Goal: Task Accomplishment & Management: Manage account settings

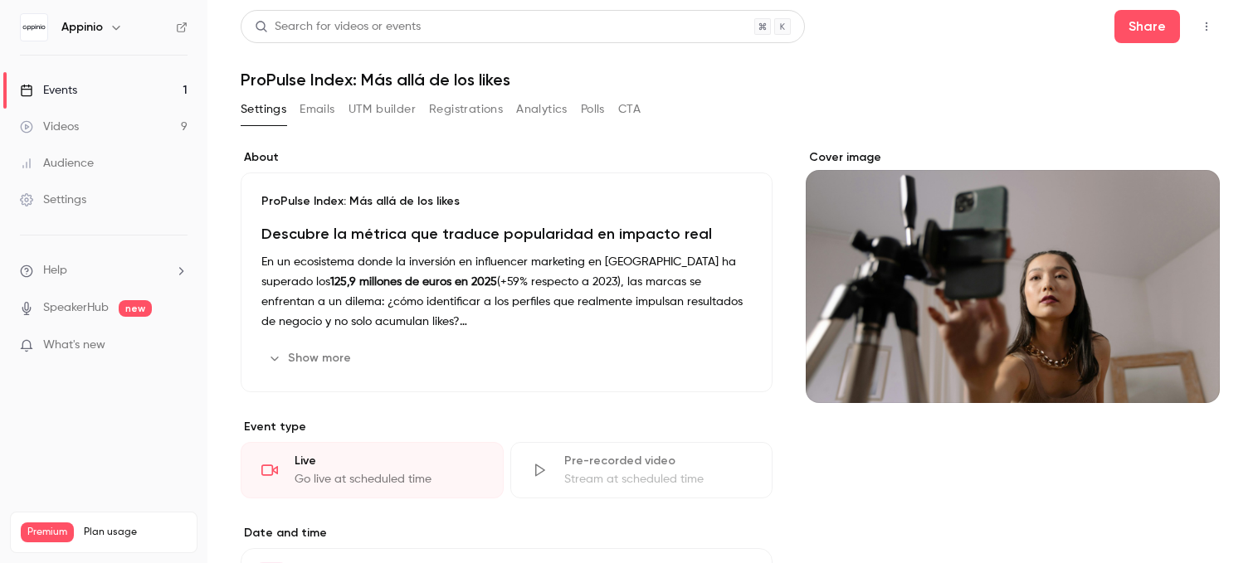
click at [139, 103] on link "Events 1" at bounding box center [103, 90] width 207 height 37
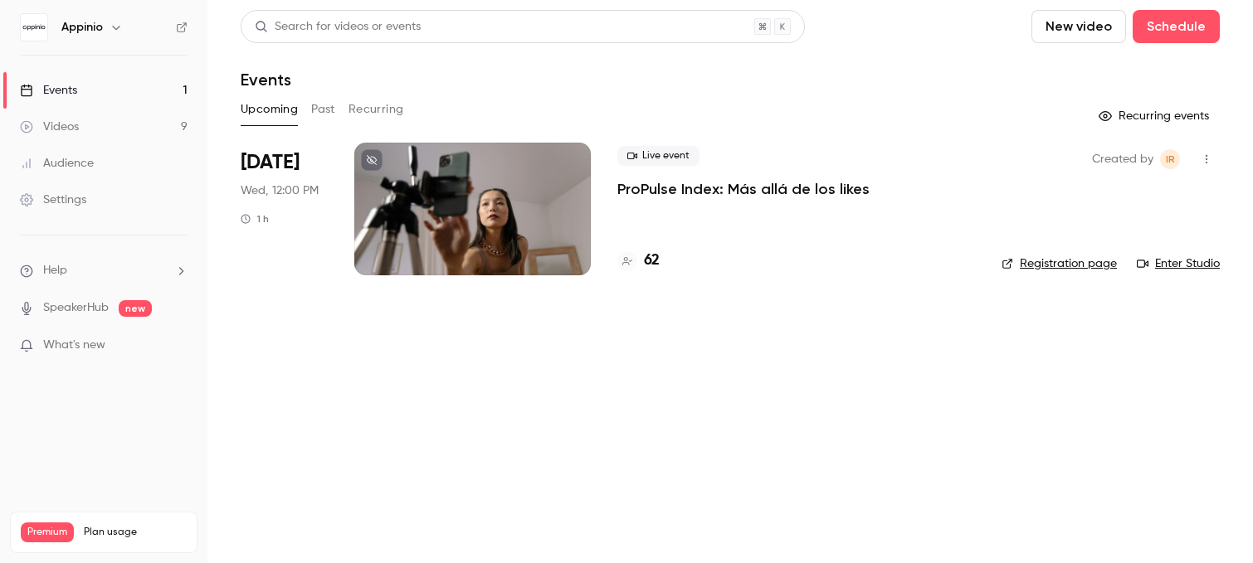
click at [669, 163] on span "Live event" at bounding box center [658, 156] width 82 height 20
click at [506, 201] on div at bounding box center [472, 209] width 236 height 133
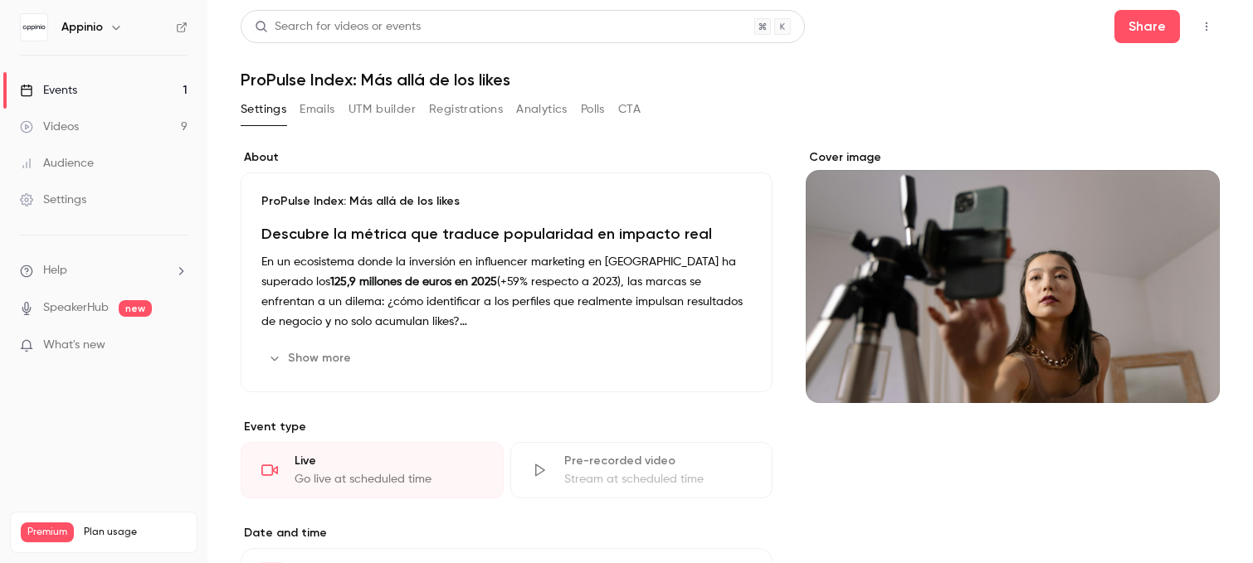
click at [477, 115] on button "Registrations" at bounding box center [466, 109] width 74 height 27
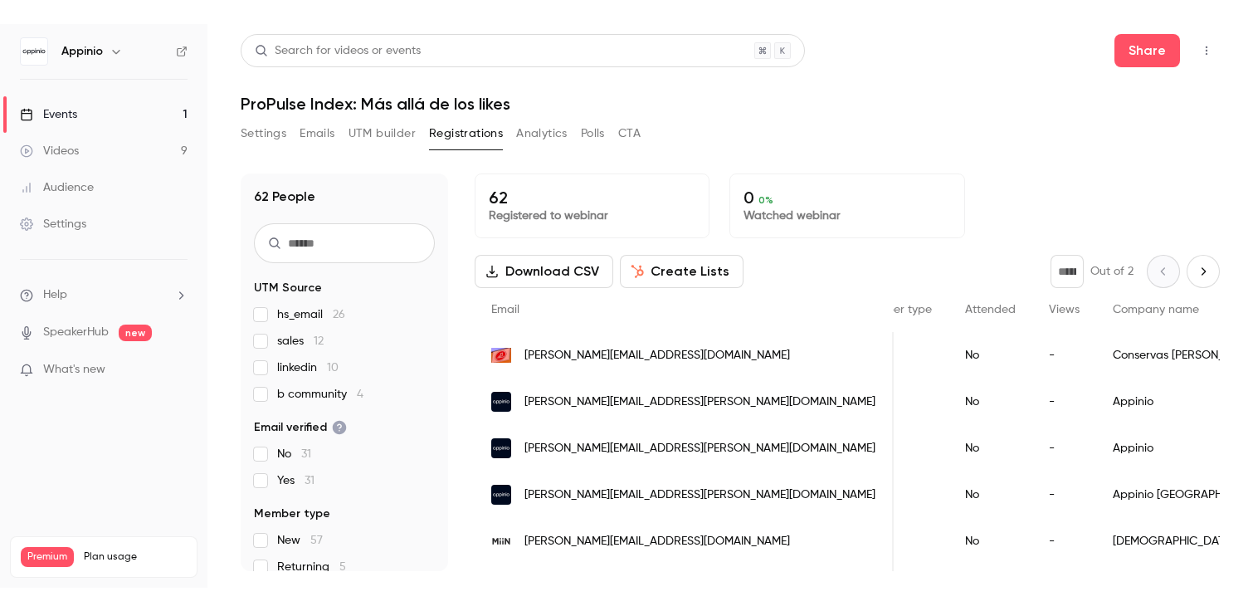
scroll to position [0, 252]
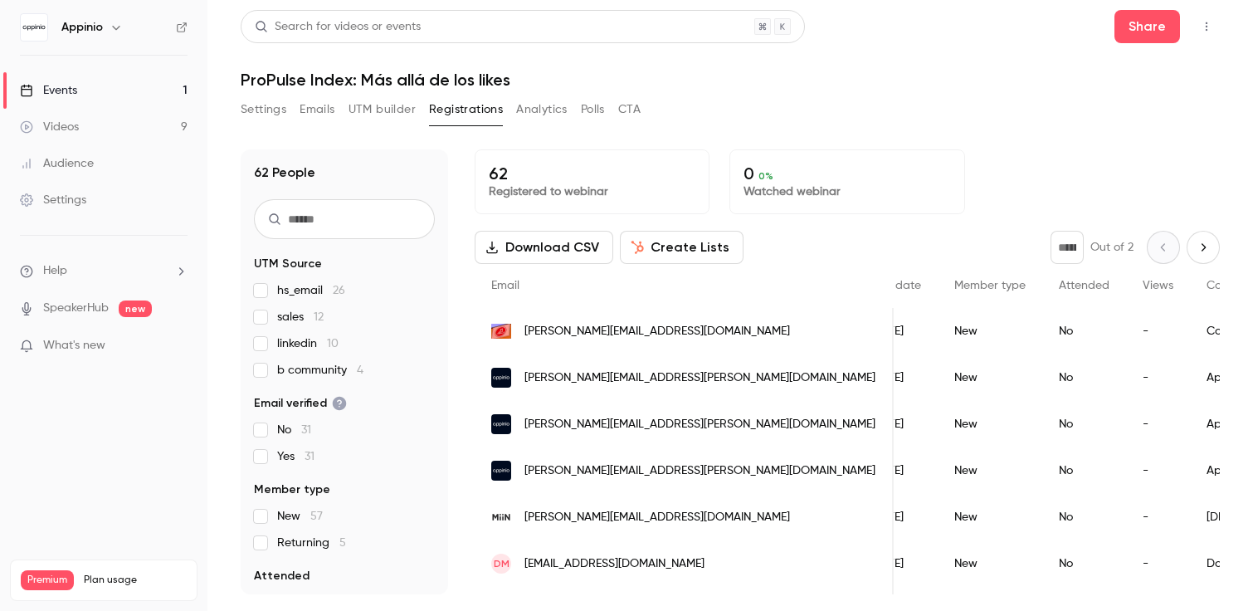
click at [87, 101] on link "Events 1" at bounding box center [103, 90] width 207 height 37
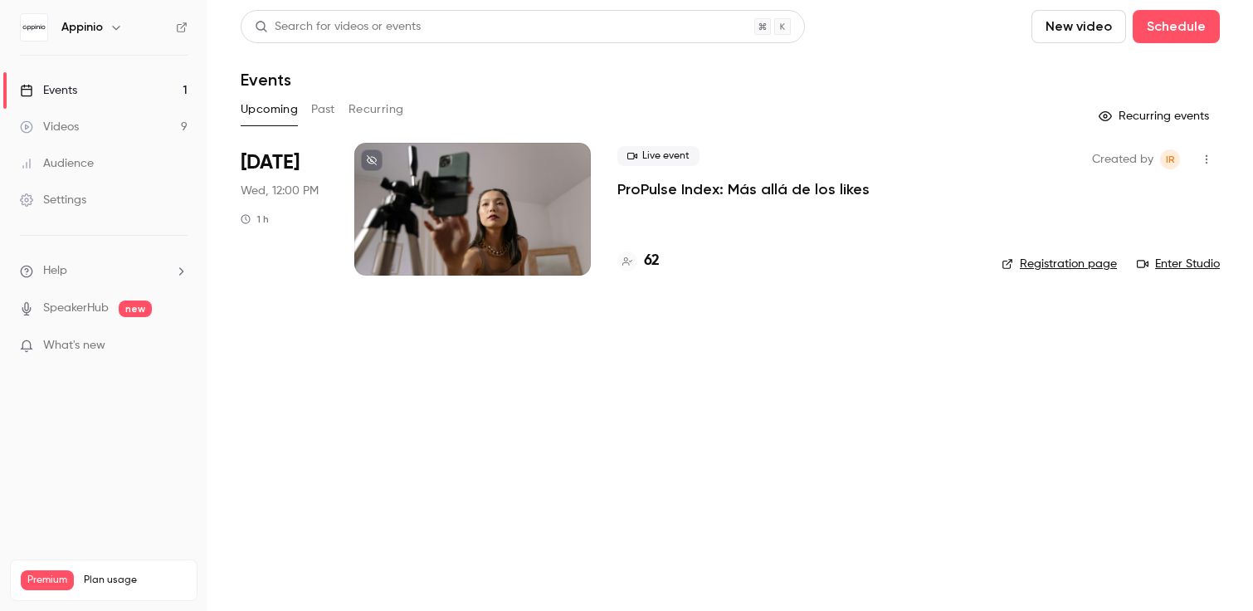
click at [1216, 158] on button "button" at bounding box center [1206, 159] width 27 height 27
click at [919, 239] on div at bounding box center [626, 305] width 1253 height 611
click at [524, 192] on div at bounding box center [472, 209] width 236 height 133
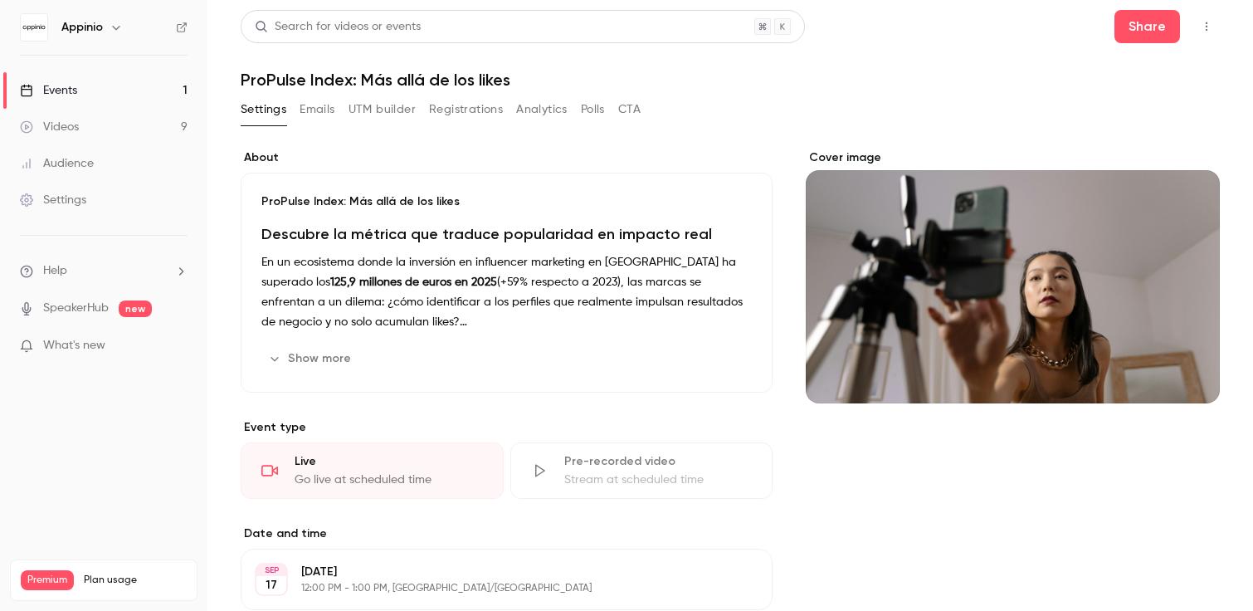
click at [1205, 32] on icon "button" at bounding box center [1206, 27] width 13 height 12
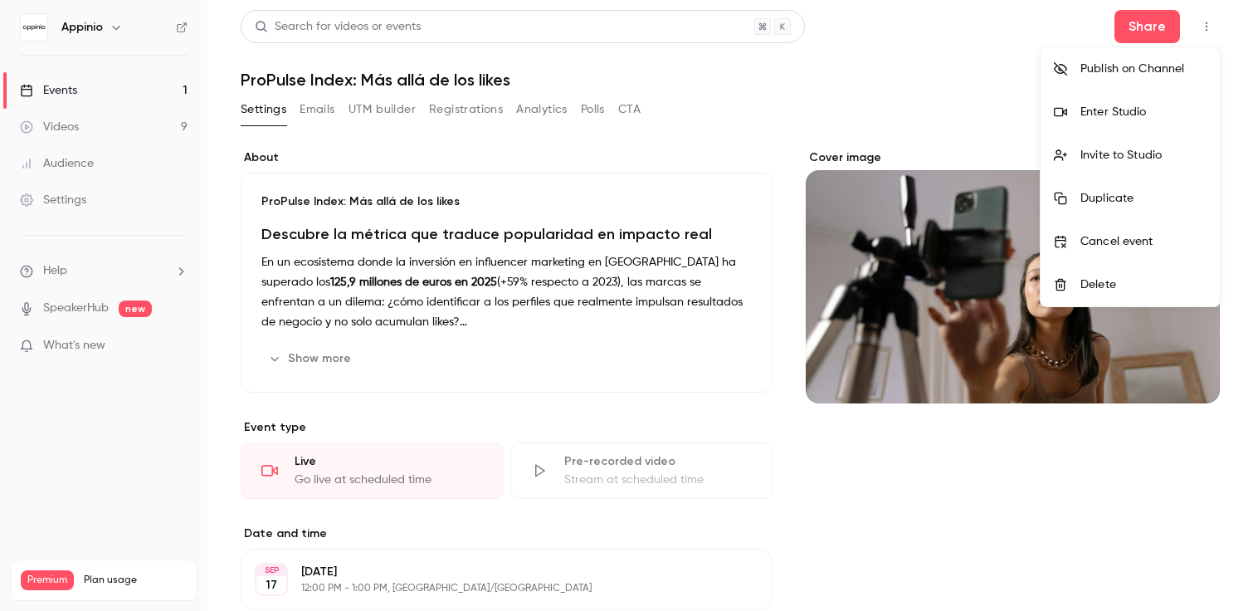
click at [1163, 115] on div "Enter Studio" at bounding box center [1143, 112] width 126 height 17
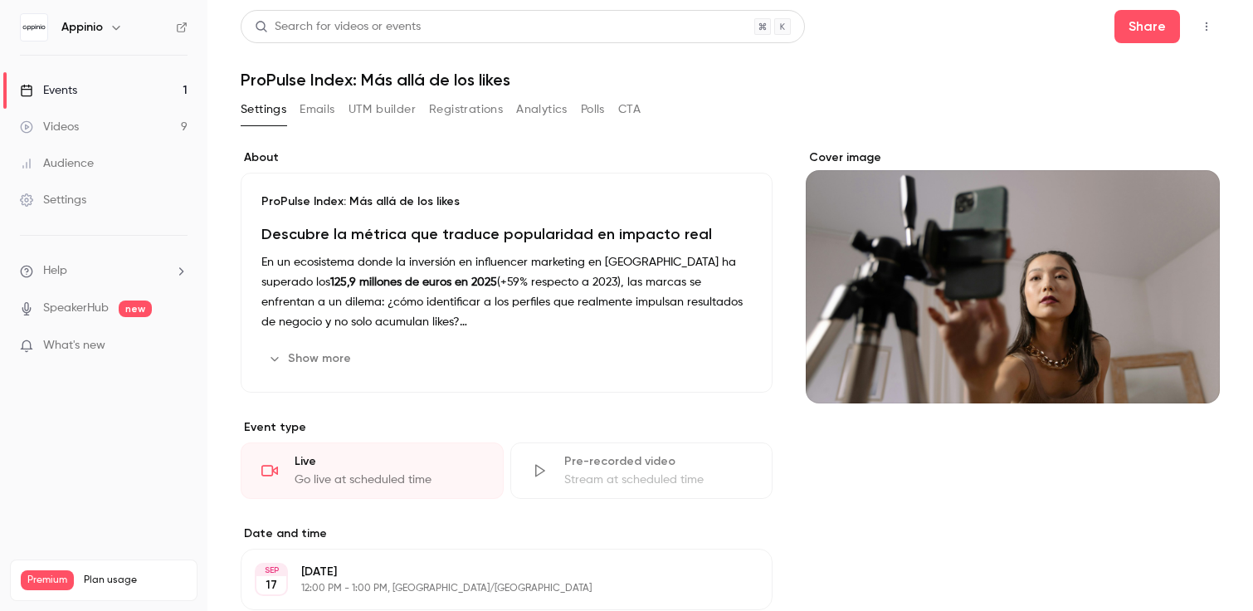
click at [271, 108] on button "Settings" at bounding box center [264, 109] width 46 height 27
click at [139, 92] on link "Events 1" at bounding box center [103, 90] width 207 height 37
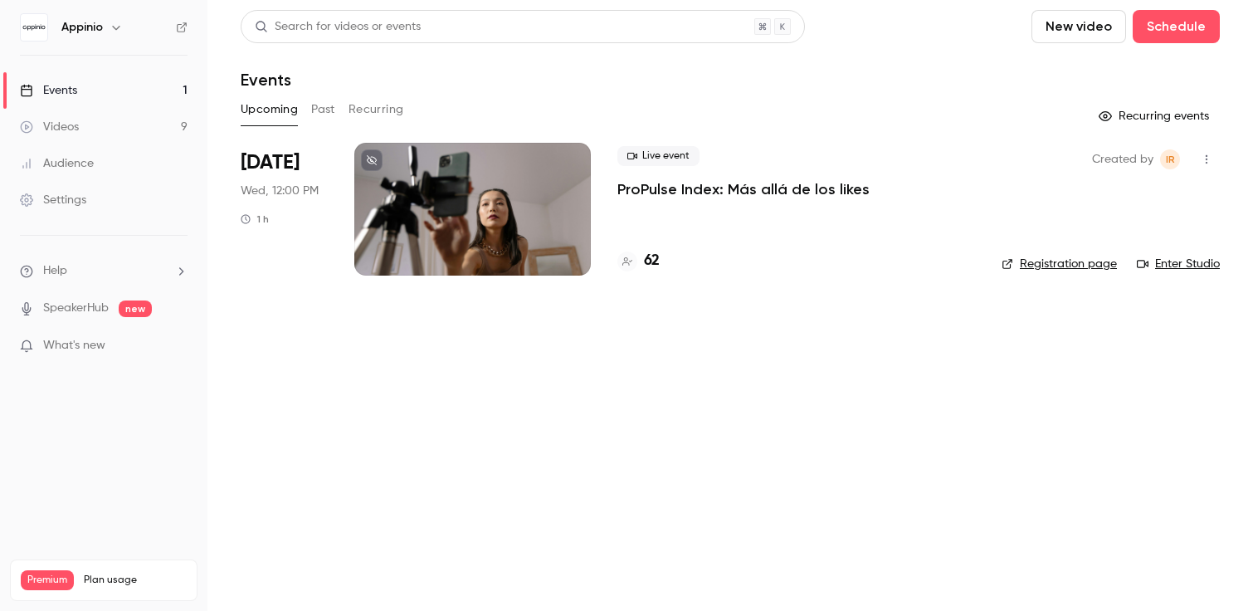
click at [1199, 165] on button "button" at bounding box center [1206, 159] width 27 height 27
click at [1130, 285] on div "Duplicate" at bounding box center [1143, 288] width 126 height 17
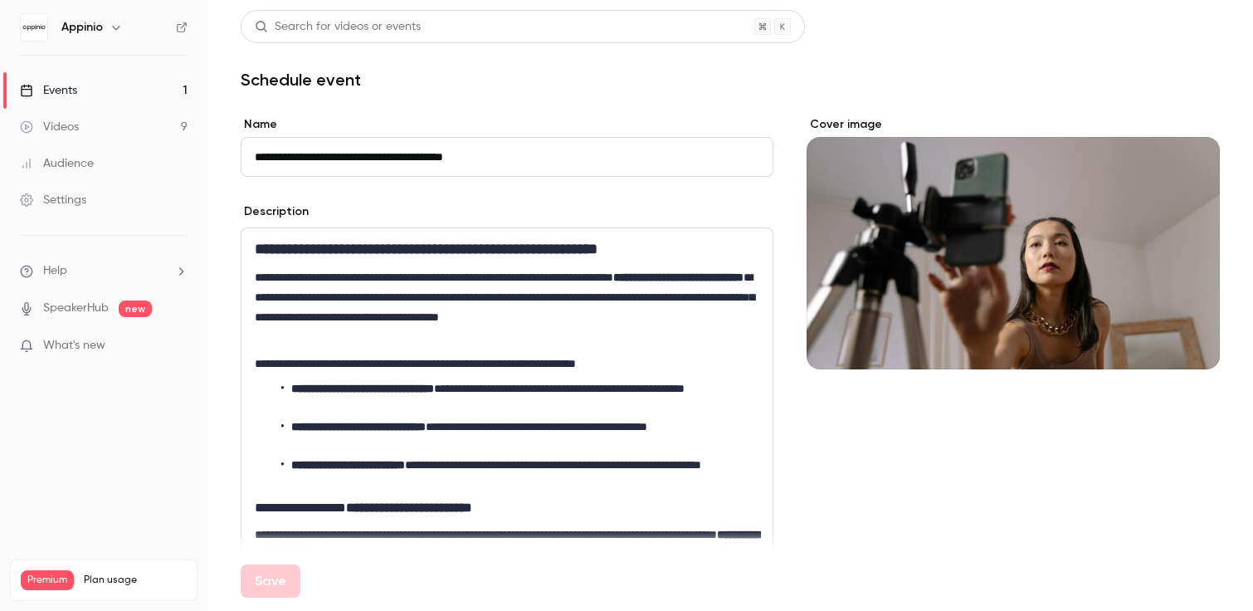
click at [325, 140] on input "**********" at bounding box center [507, 157] width 533 height 40
drag, startPoint x: 295, startPoint y: 156, endPoint x: 212, endPoint y: 156, distance: 83.0
click at [212, 156] on main "**********" at bounding box center [729, 305] width 1045 height 611
click at [281, 562] on div "Save" at bounding box center [730, 581] width 979 height 60
click at [272, 562] on button "Save" at bounding box center [271, 580] width 60 height 33
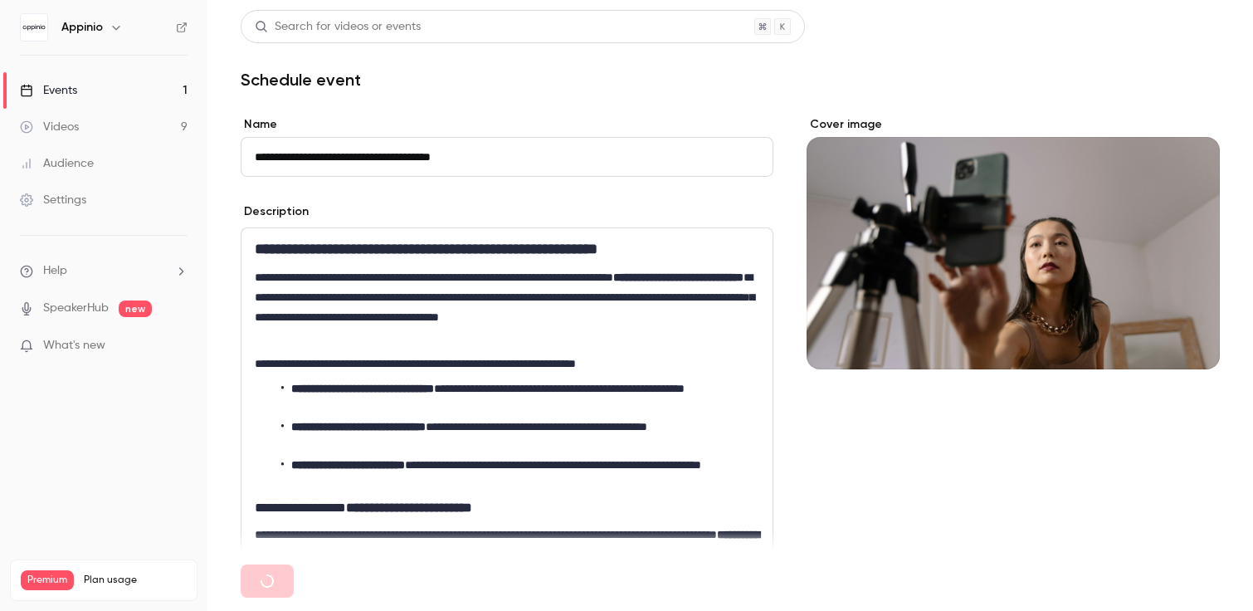
type input "**********"
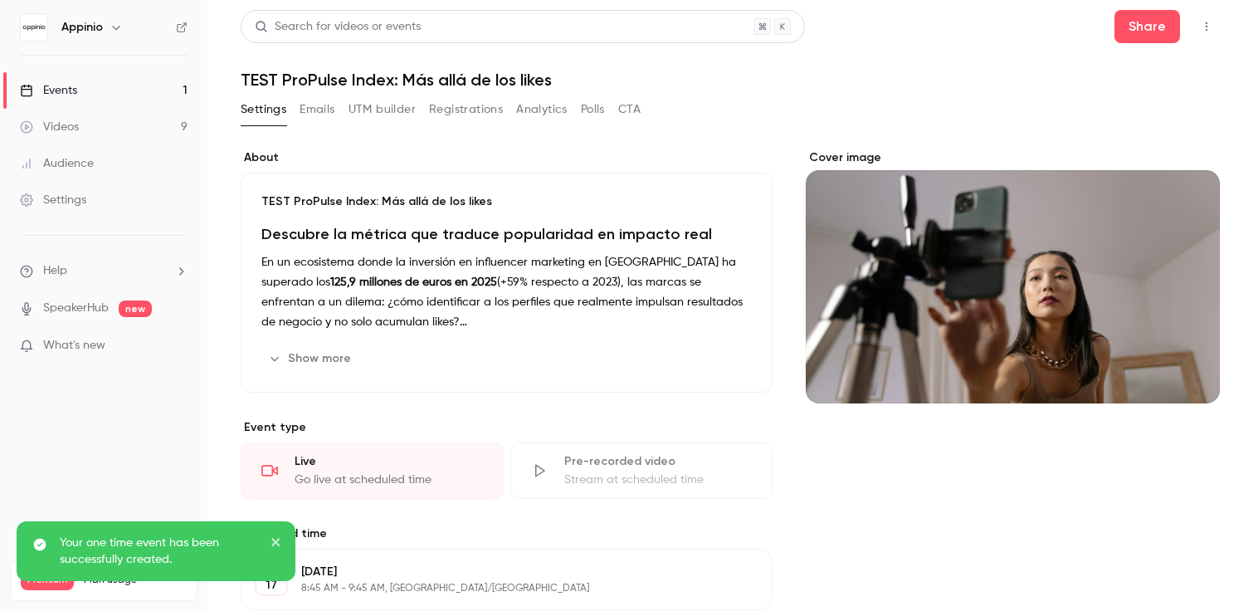
click at [484, 98] on button "Registrations" at bounding box center [466, 109] width 74 height 27
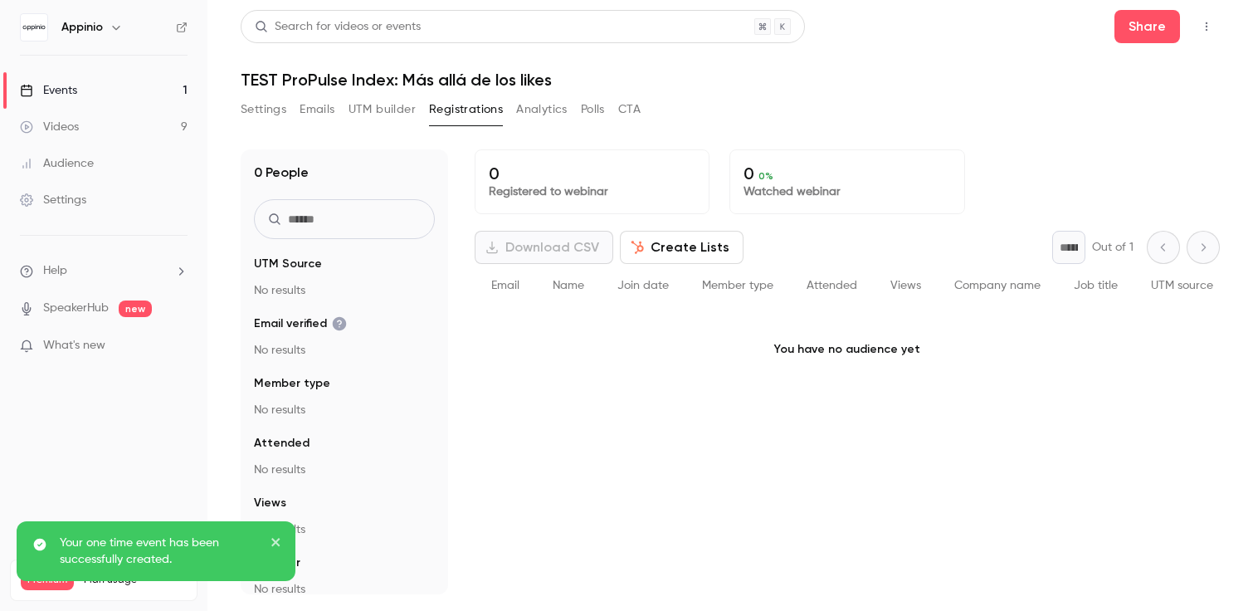
click at [262, 103] on button "Settings" at bounding box center [264, 109] width 46 height 27
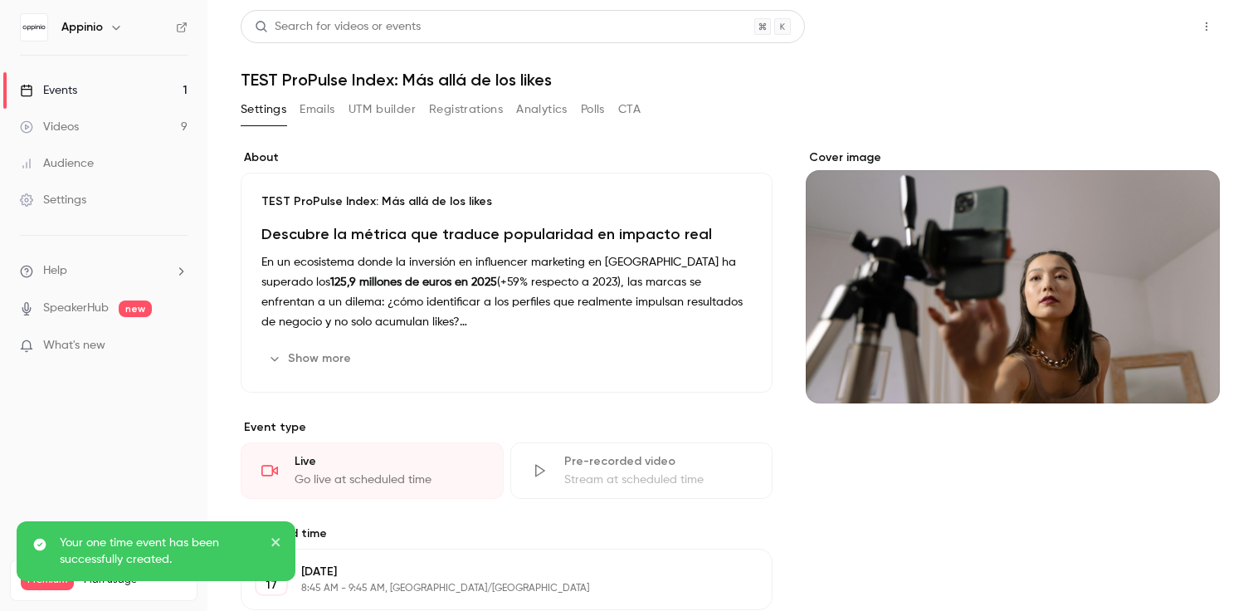
click at [1151, 32] on button "Share" at bounding box center [1147, 26] width 66 height 33
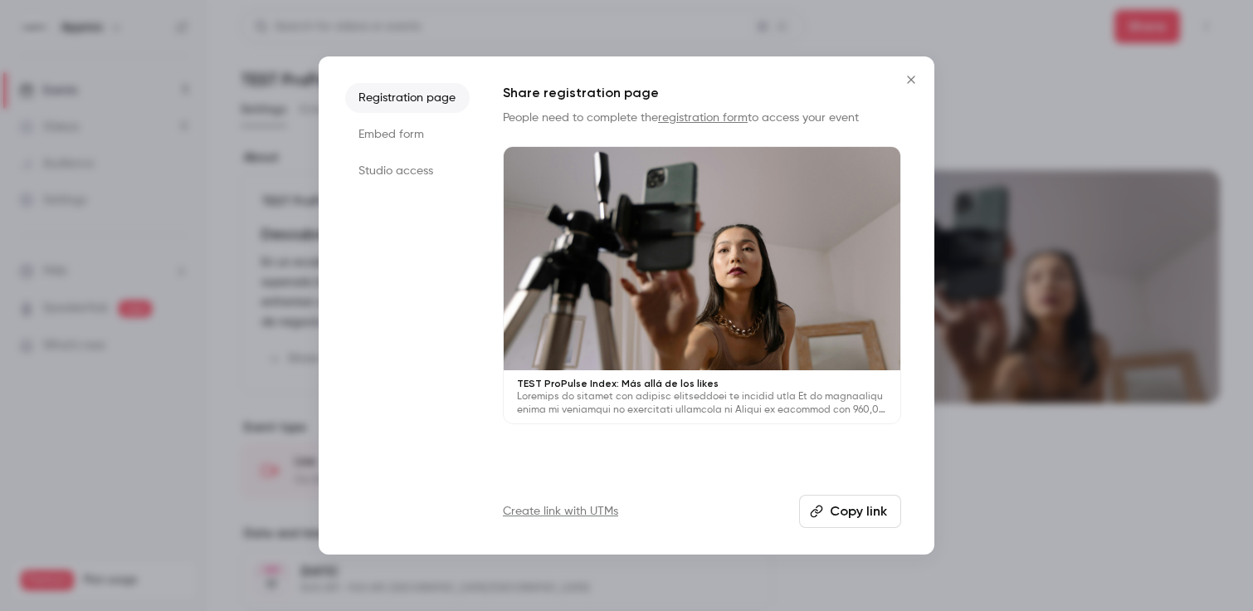
click at [906, 82] on icon "Close" at bounding box center [911, 79] width 20 height 13
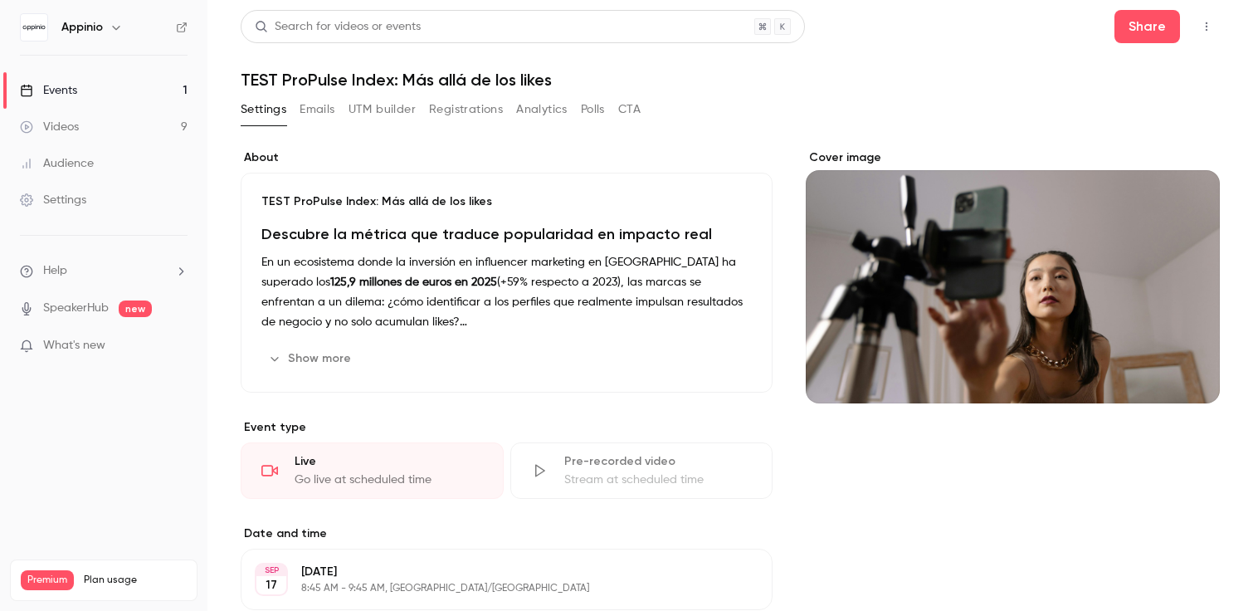
click at [1223, 16] on main "Search for videos or events Share TEST ProPulse Index: Más allá de los likes Se…" at bounding box center [729, 305] width 1045 height 611
click at [1210, 21] on icon "button" at bounding box center [1206, 27] width 13 height 12
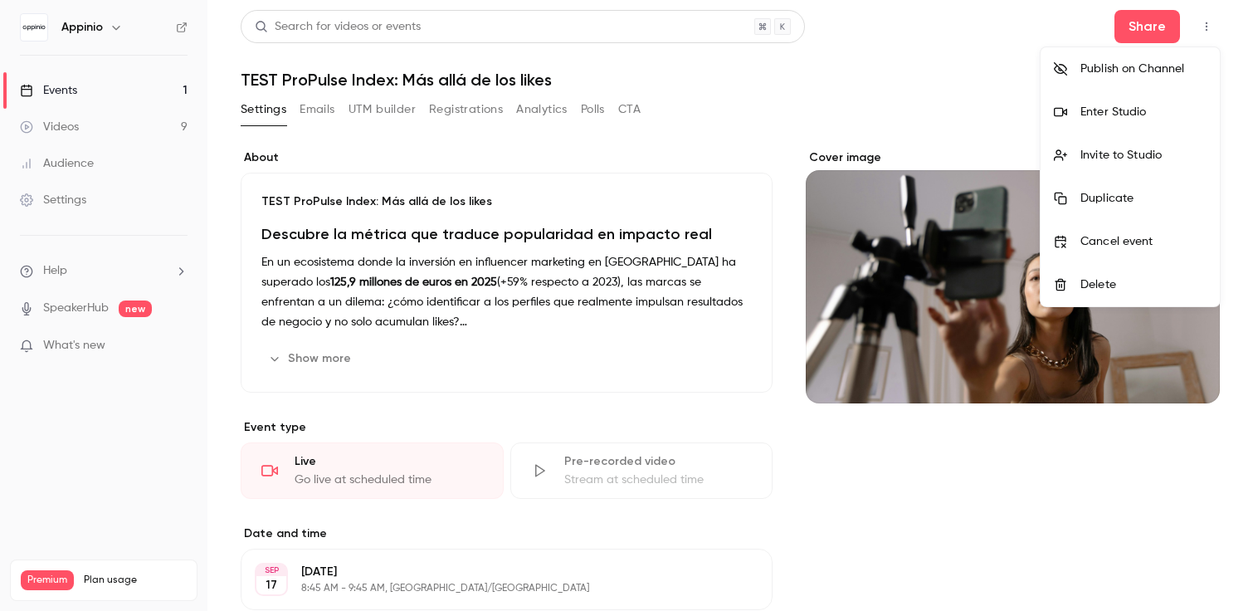
click at [1140, 165] on li "Invite to Studio" at bounding box center [1129, 155] width 179 height 43
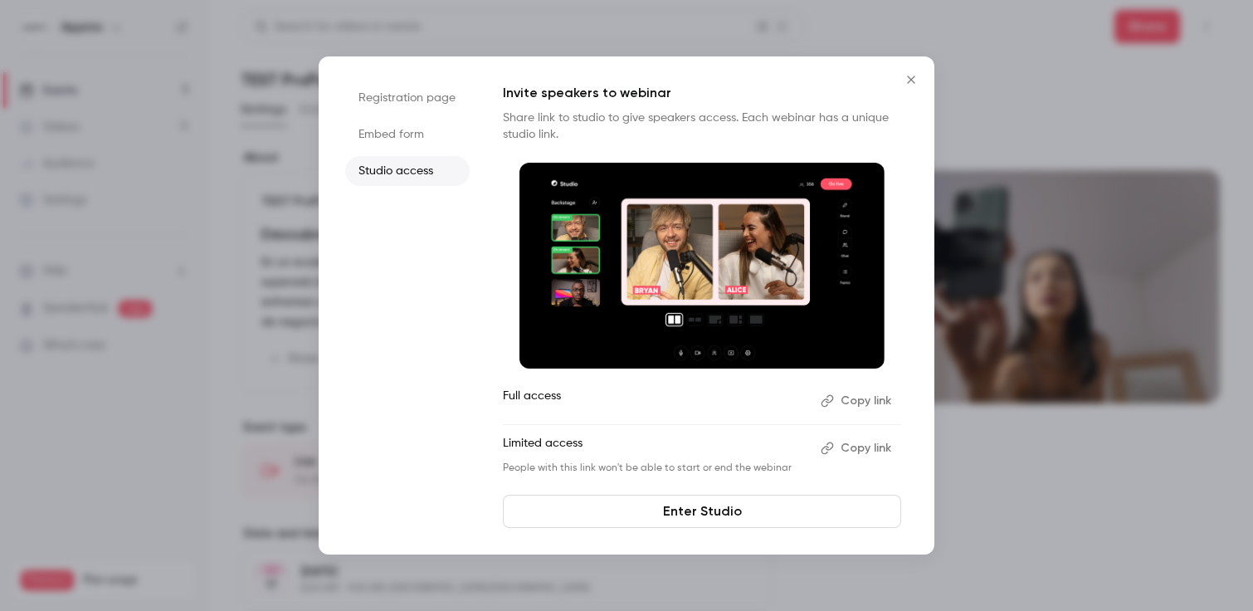
click at [876, 402] on button "Copy link" at bounding box center [857, 400] width 87 height 27
click at [744, 504] on link "Enter Studio" at bounding box center [702, 510] width 398 height 33
click at [910, 75] on icon "Close" at bounding box center [911, 79] width 20 height 13
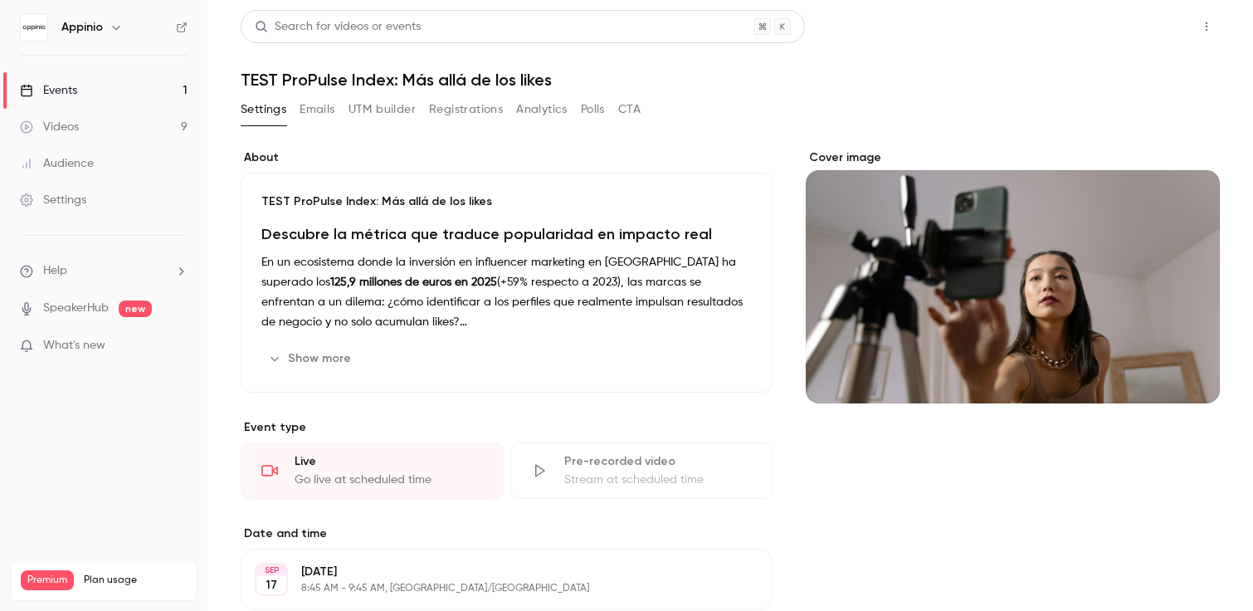
click at [1145, 26] on button "Share" at bounding box center [1147, 26] width 66 height 33
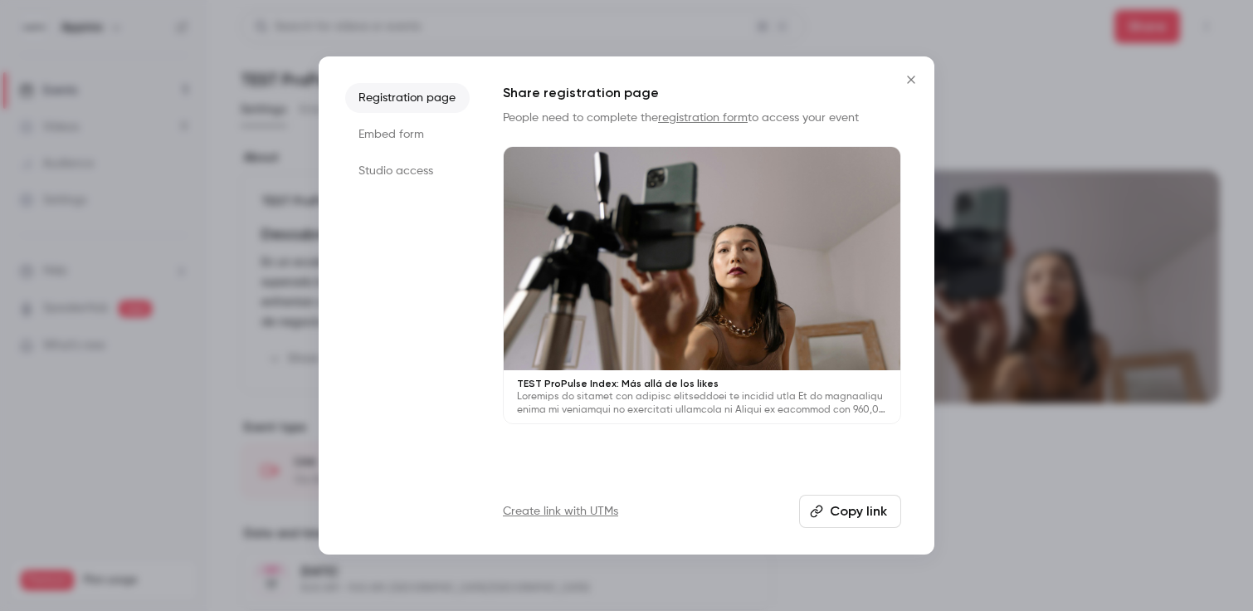
click at [866, 519] on button "Copy link" at bounding box center [850, 510] width 102 height 33
click at [906, 71] on button "Close" at bounding box center [910, 79] width 33 height 33
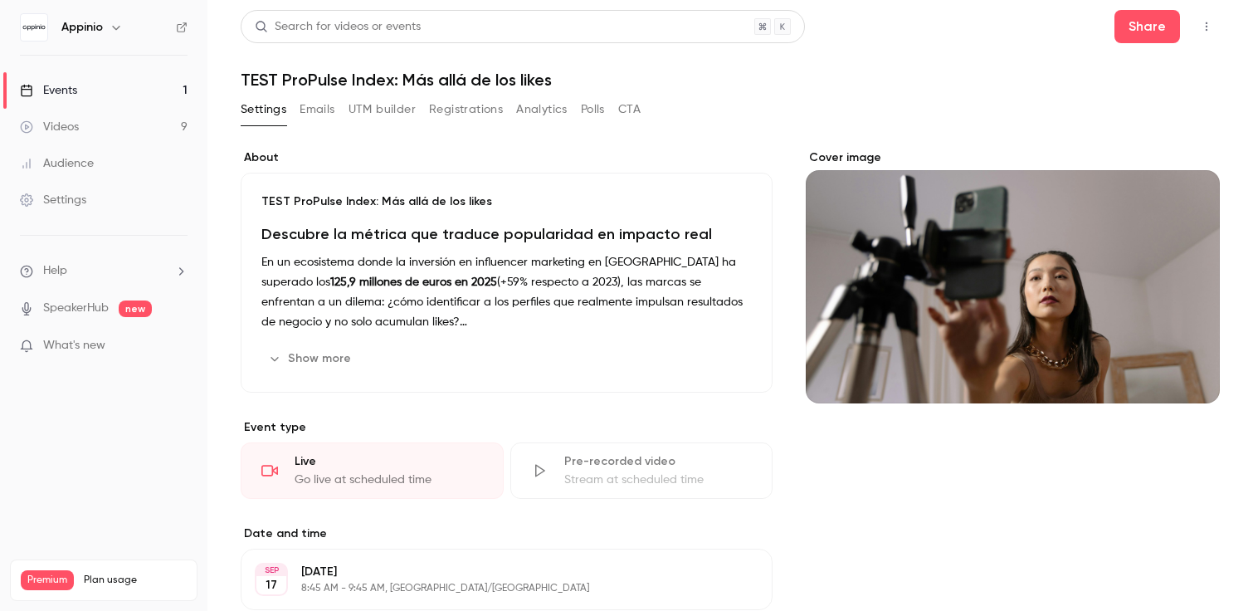
click at [142, 99] on link "Events 1" at bounding box center [103, 90] width 207 height 37
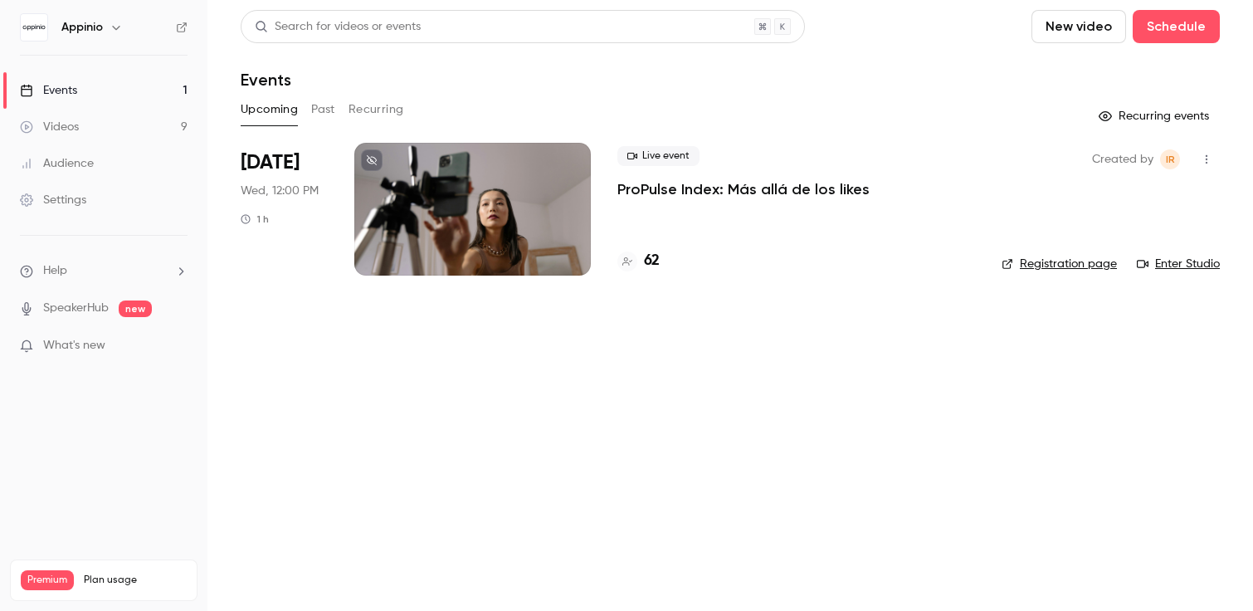
click at [144, 124] on link "Videos 9" at bounding box center [103, 127] width 207 height 37
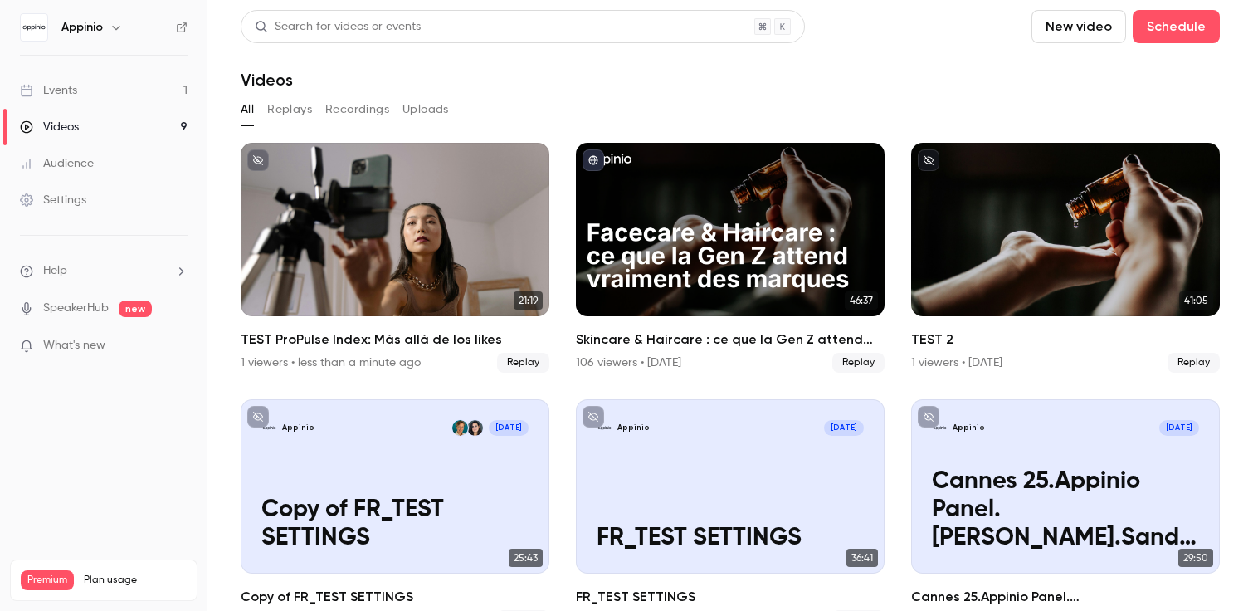
click at [97, 123] on link "Videos 9" at bounding box center [103, 127] width 207 height 37
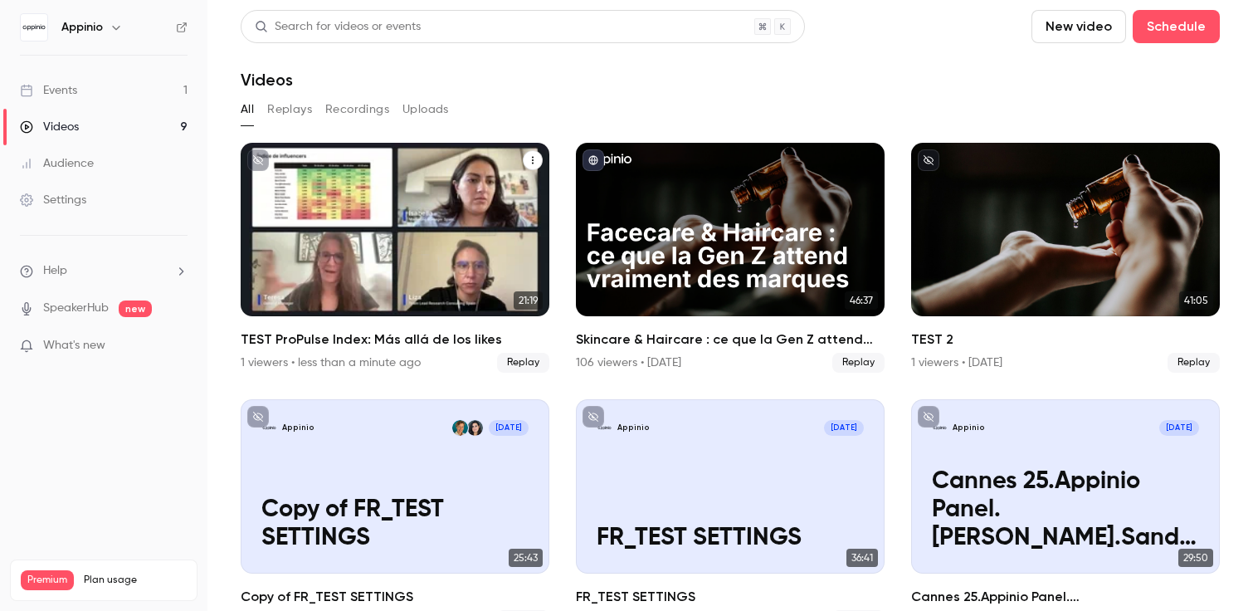
click at [324, 183] on div "TEST ProPulse Index: Más allá de los likes" at bounding box center [395, 229] width 309 height 173
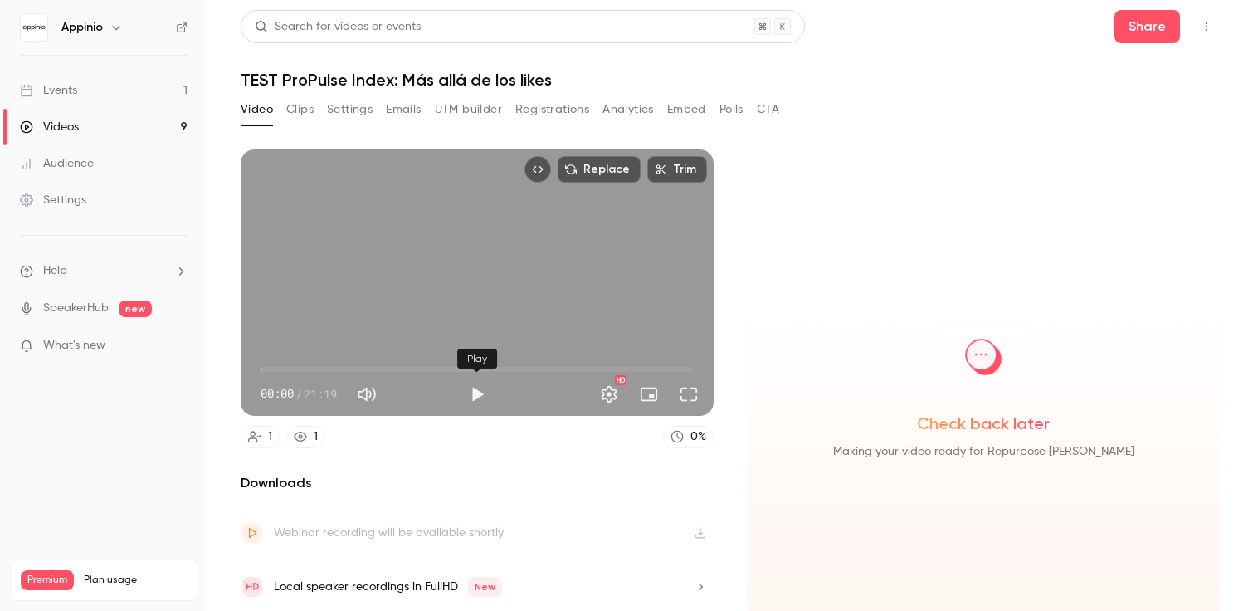
click at [483, 392] on button "Play" at bounding box center [476, 393] width 33 height 33
click at [547, 368] on span "00:10" at bounding box center [477, 369] width 433 height 27
click at [647, 373] on span "14:06" at bounding box center [477, 369] width 433 height 27
click at [672, 369] on span "20:15" at bounding box center [477, 369] width 433 height 27
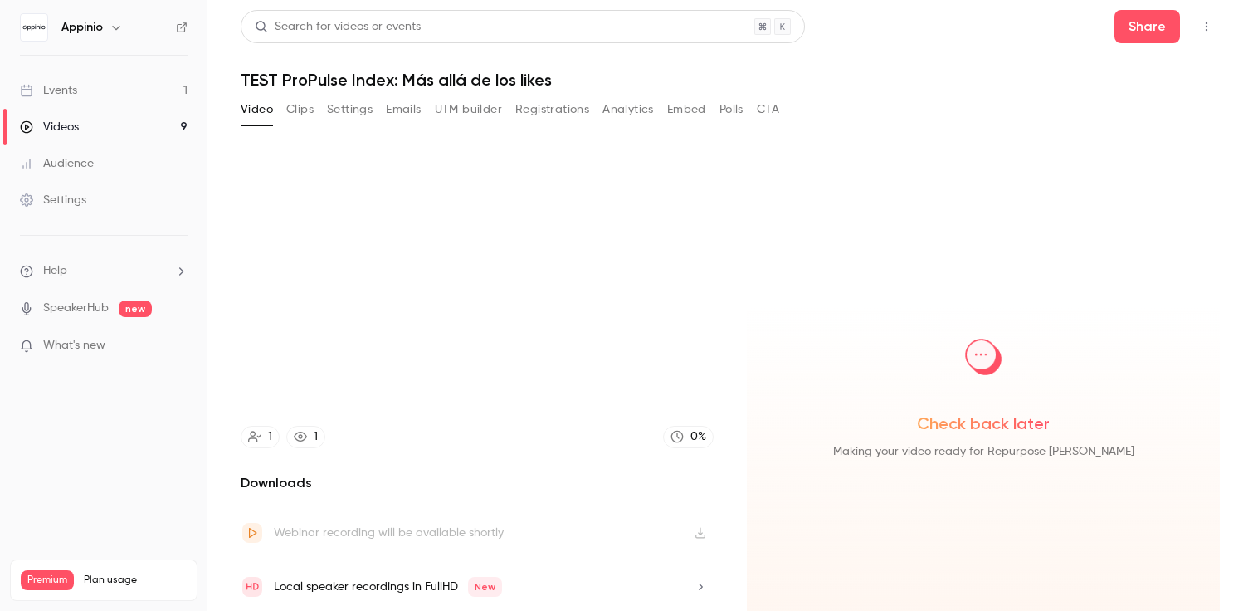
scroll to position [54, 0]
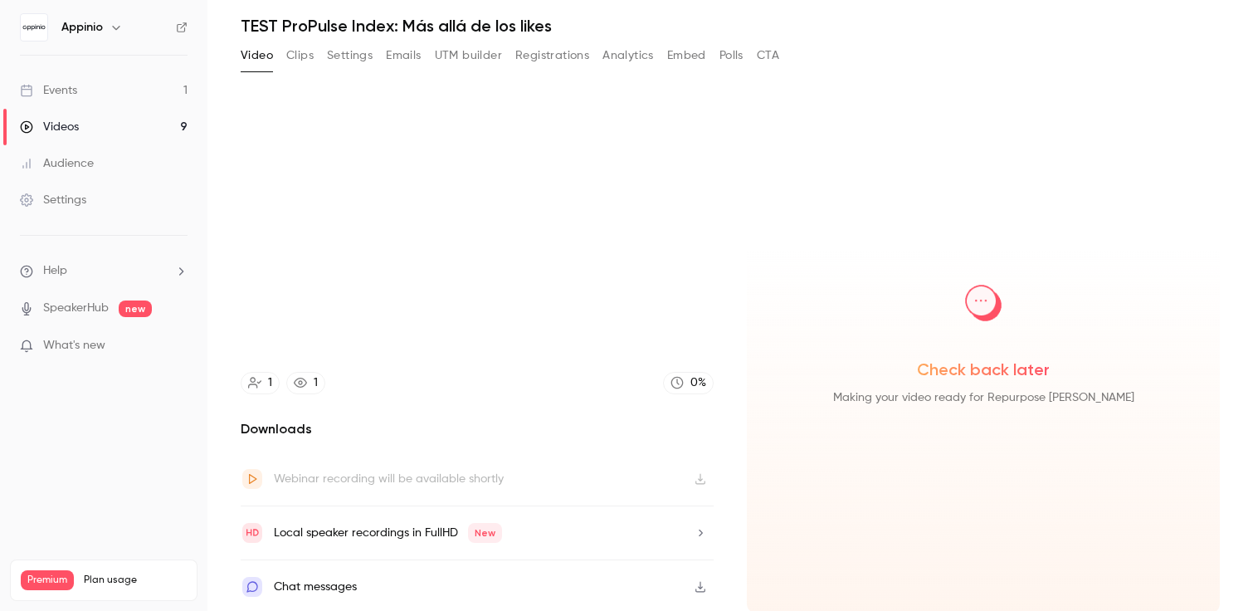
type input "******"
click at [303, 391] on link "1" at bounding box center [305, 383] width 39 height 22
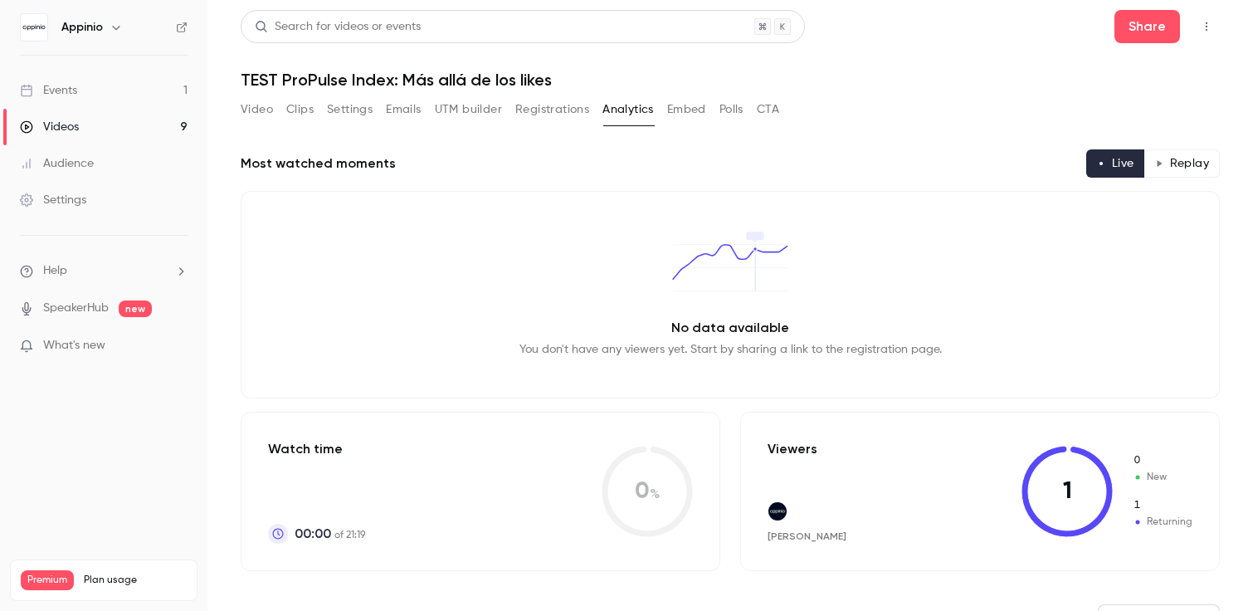
click at [113, 90] on link "Events 1" at bounding box center [103, 90] width 207 height 37
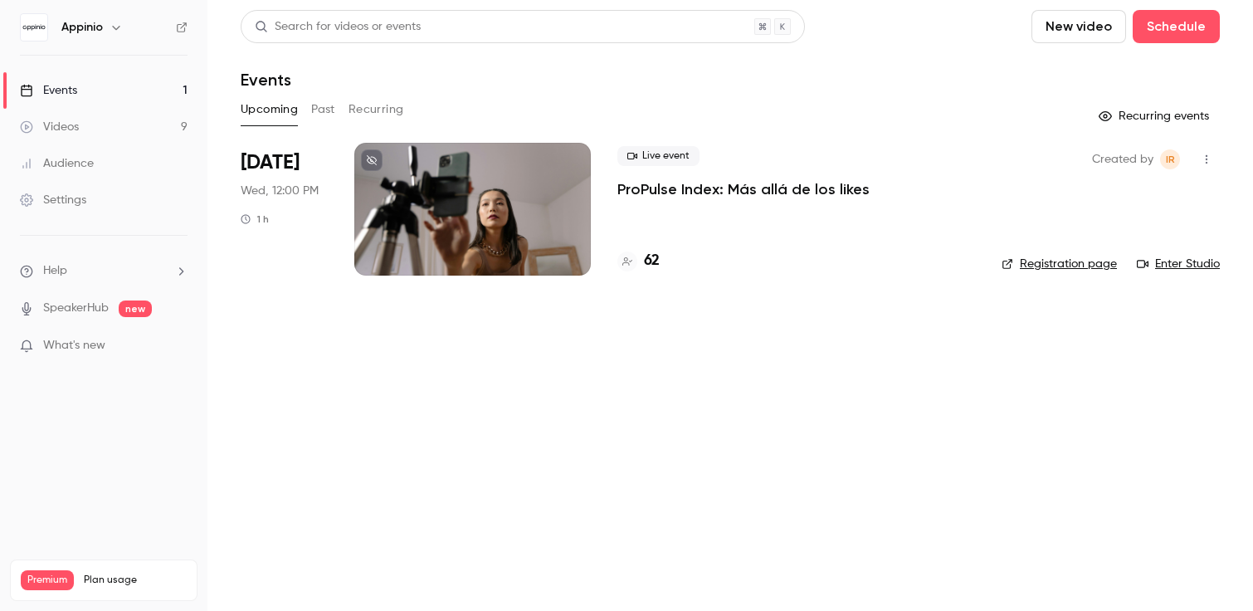
click at [1209, 163] on icon "button" at bounding box center [1206, 159] width 13 height 12
click at [873, 470] on div at bounding box center [626, 305] width 1253 height 611
click at [586, 216] on div at bounding box center [472, 209] width 236 height 133
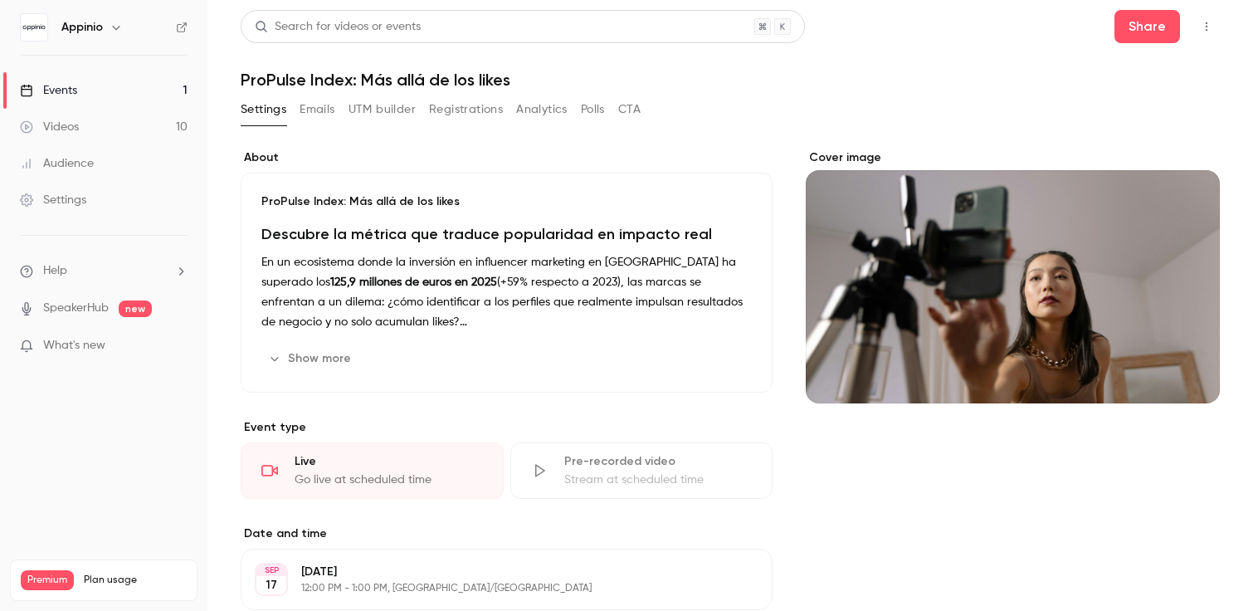
click at [1207, 19] on button "button" at bounding box center [1206, 26] width 27 height 27
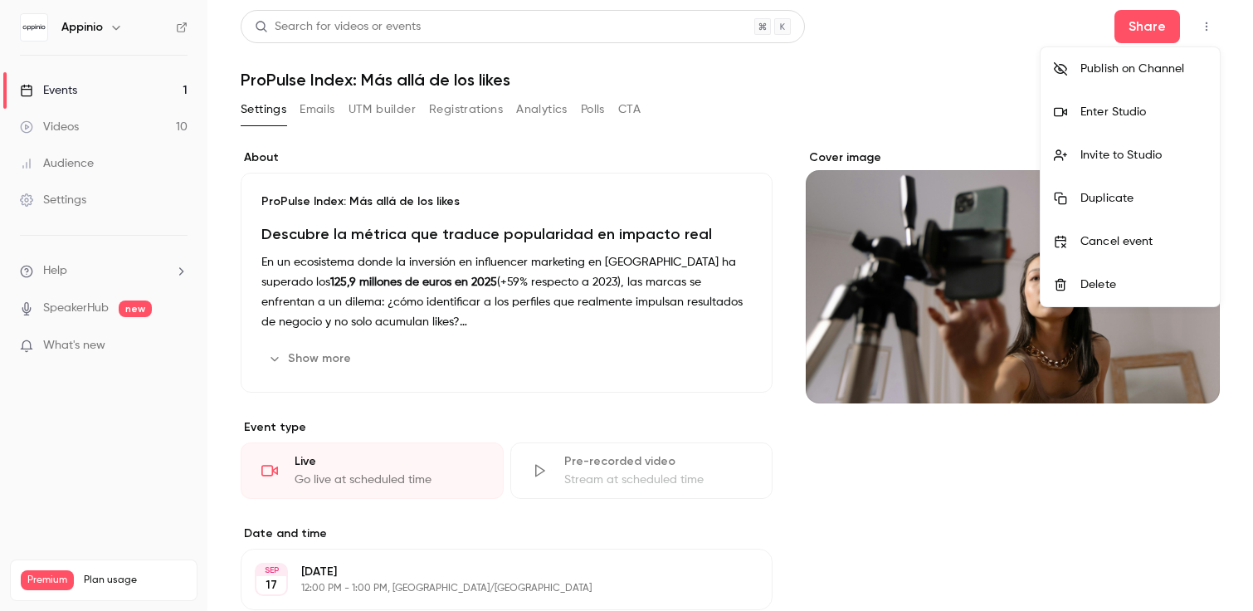
click at [1135, 120] on li "Enter Studio" at bounding box center [1129, 111] width 179 height 43
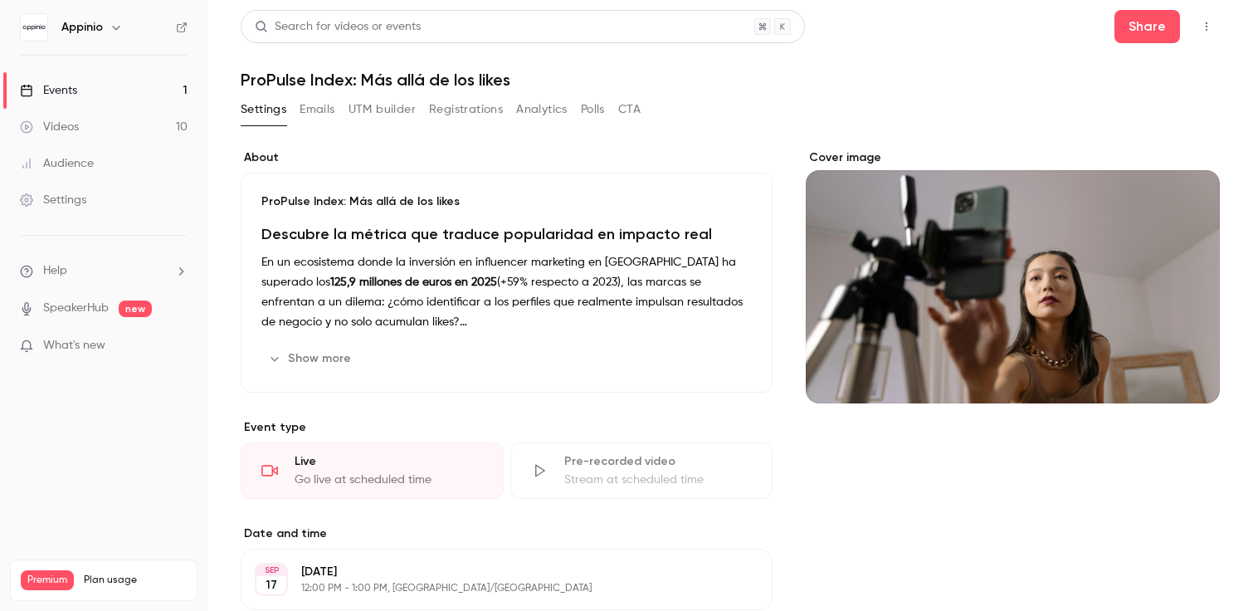
click at [1202, 28] on icon "button" at bounding box center [1206, 27] width 13 height 12
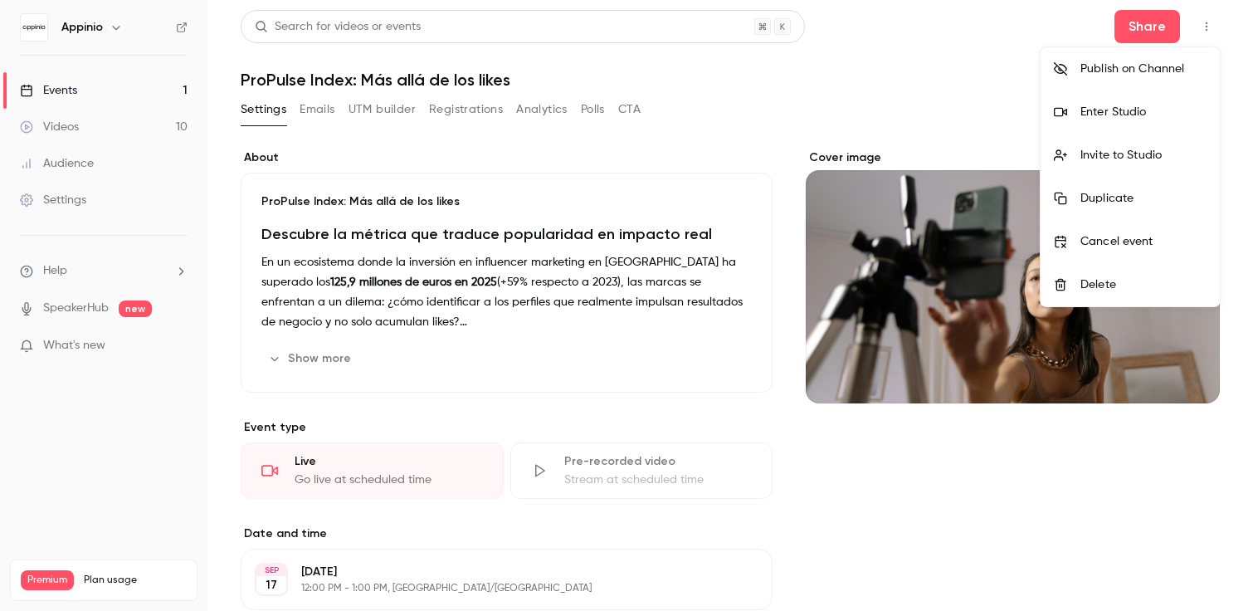
click at [1139, 160] on div "Invite to Studio" at bounding box center [1143, 155] width 126 height 17
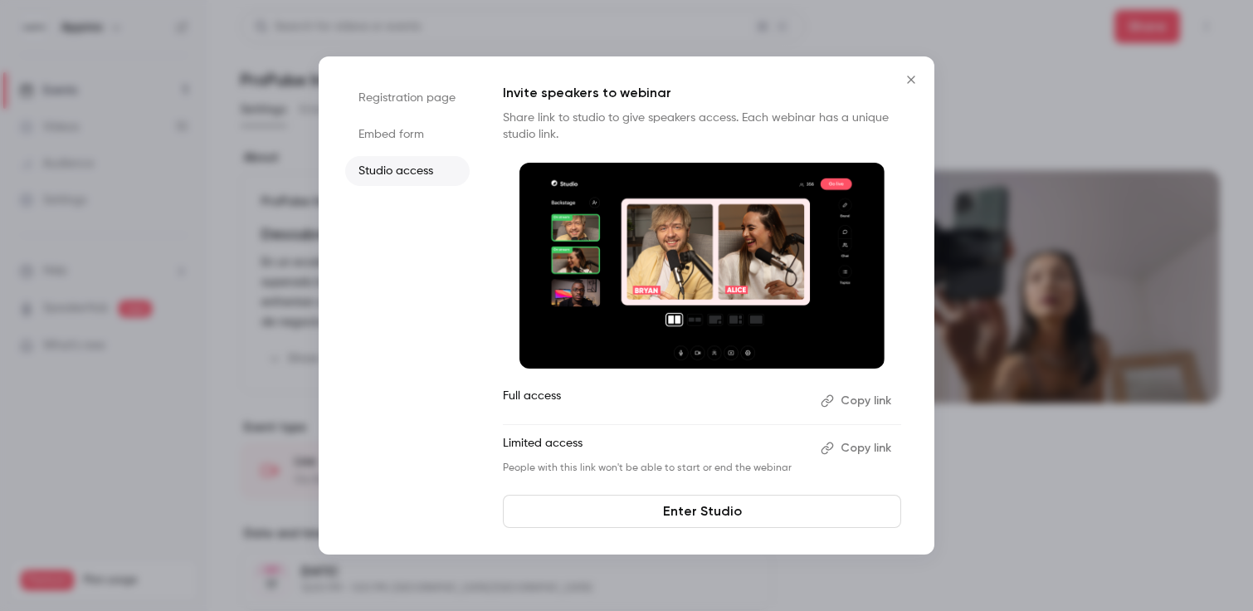
click at [855, 450] on button "Copy link" at bounding box center [857, 448] width 87 height 27
click at [910, 85] on icon "Close" at bounding box center [911, 79] width 20 height 13
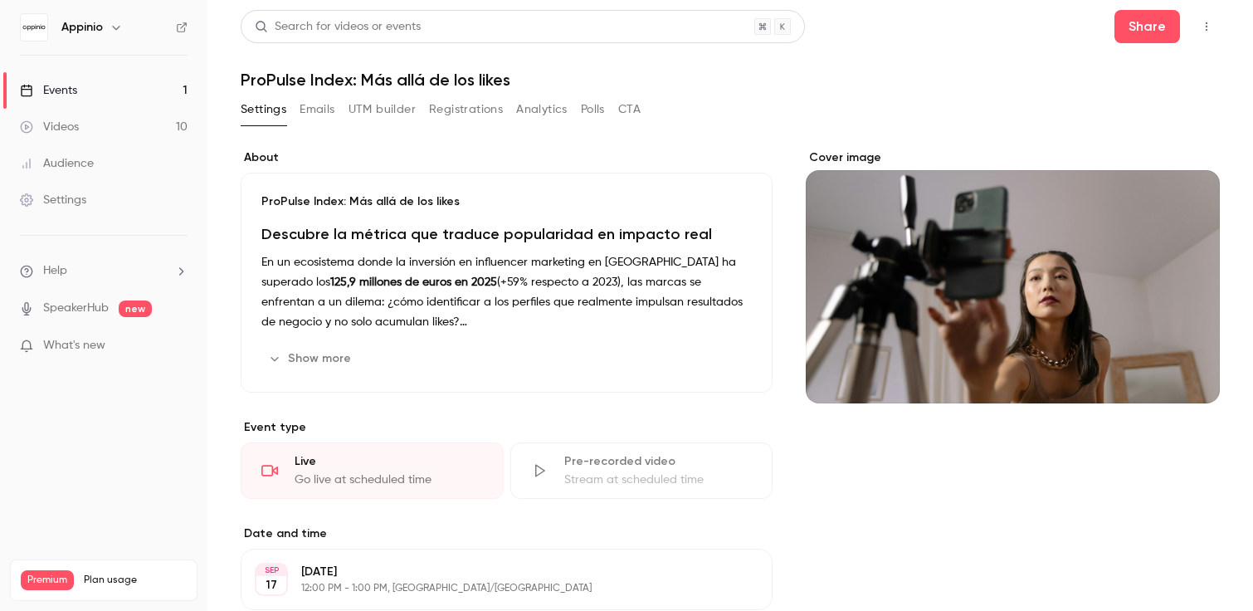
click at [101, 105] on link "Events 1" at bounding box center [103, 90] width 207 height 37
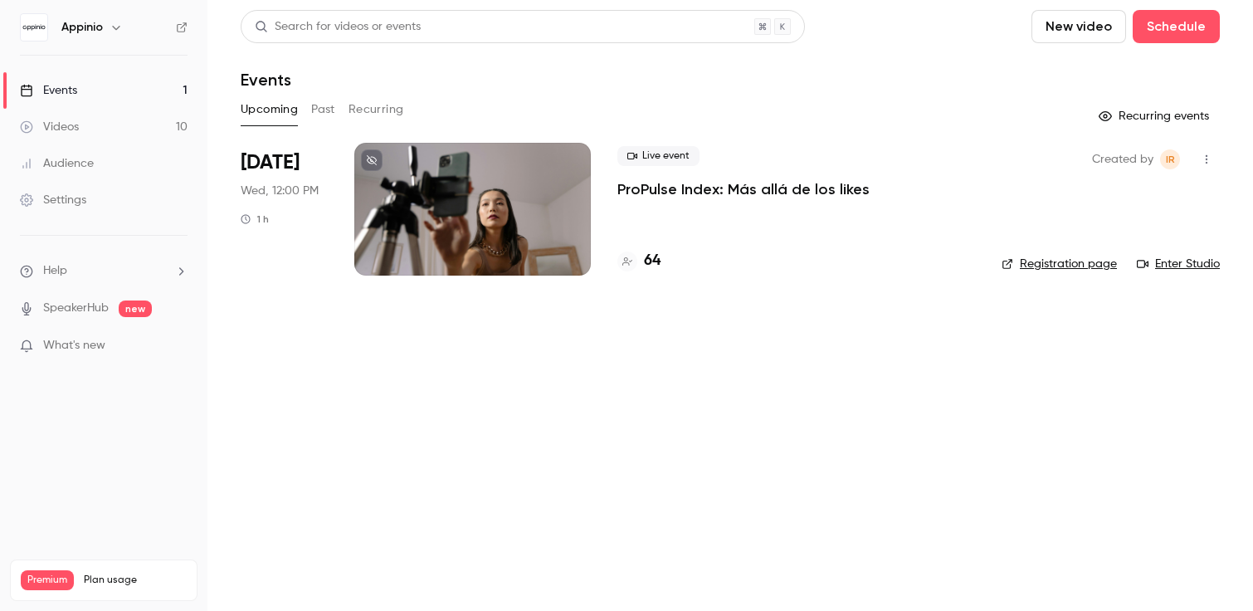
click at [98, 97] on link "Events 1" at bounding box center [103, 90] width 207 height 37
click at [1202, 167] on button "button" at bounding box center [1206, 159] width 27 height 27
click at [1205, 164] on div at bounding box center [626, 305] width 1253 height 611
click at [477, 149] on div at bounding box center [472, 209] width 236 height 133
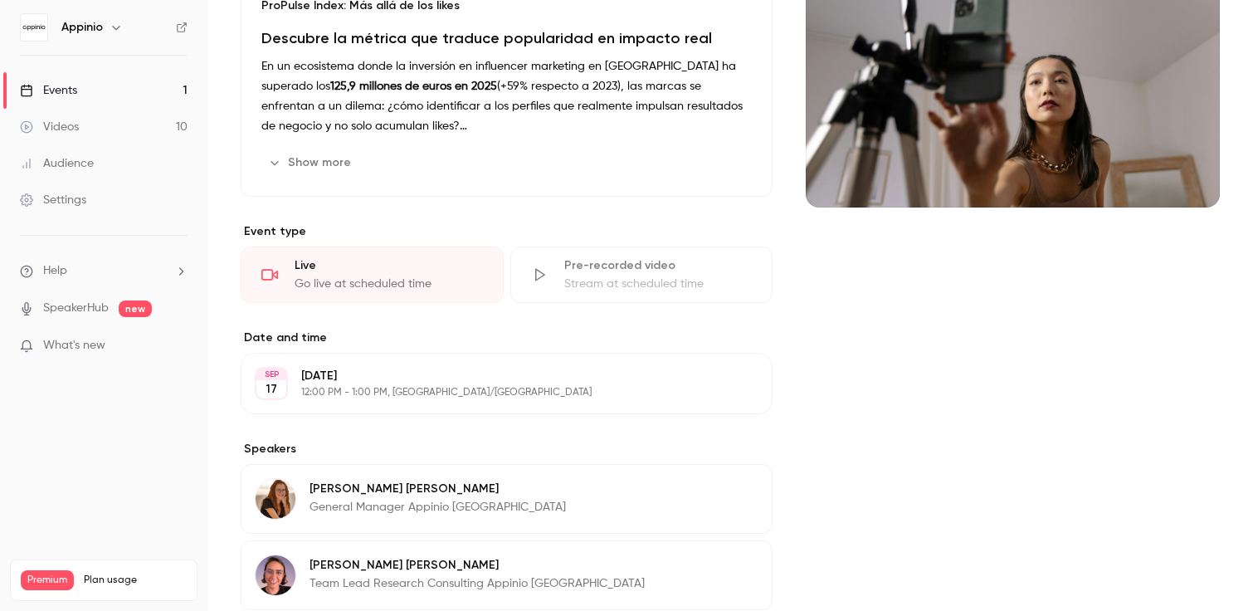
scroll to position [367, 0]
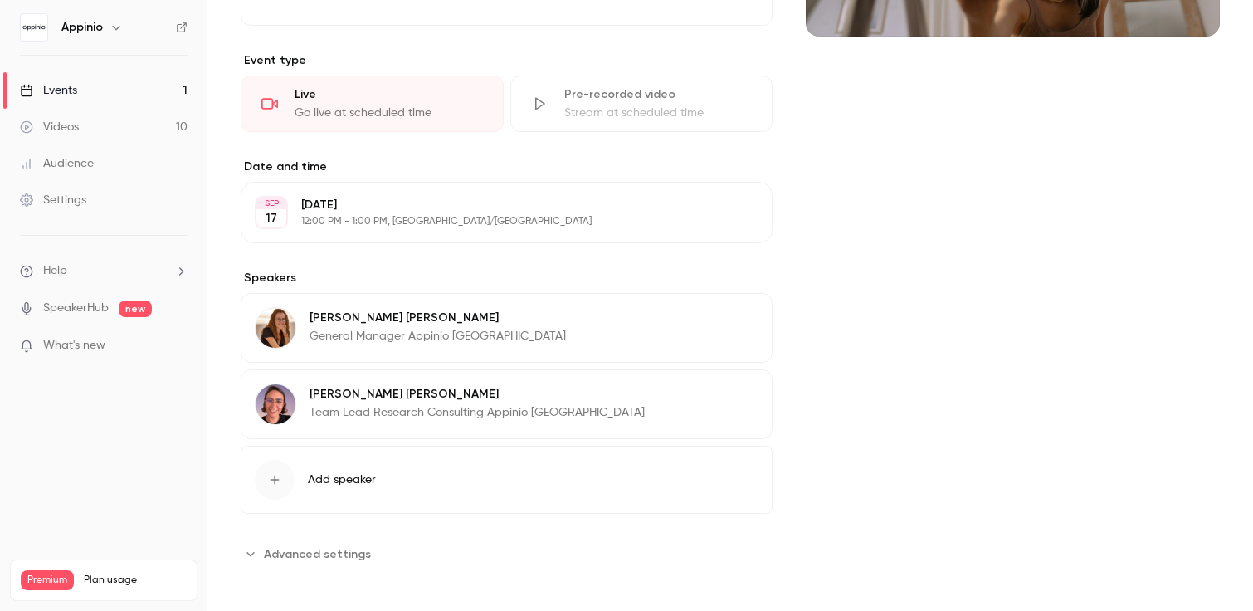
click at [505, 199] on p "[DATE]" at bounding box center [492, 205] width 383 height 17
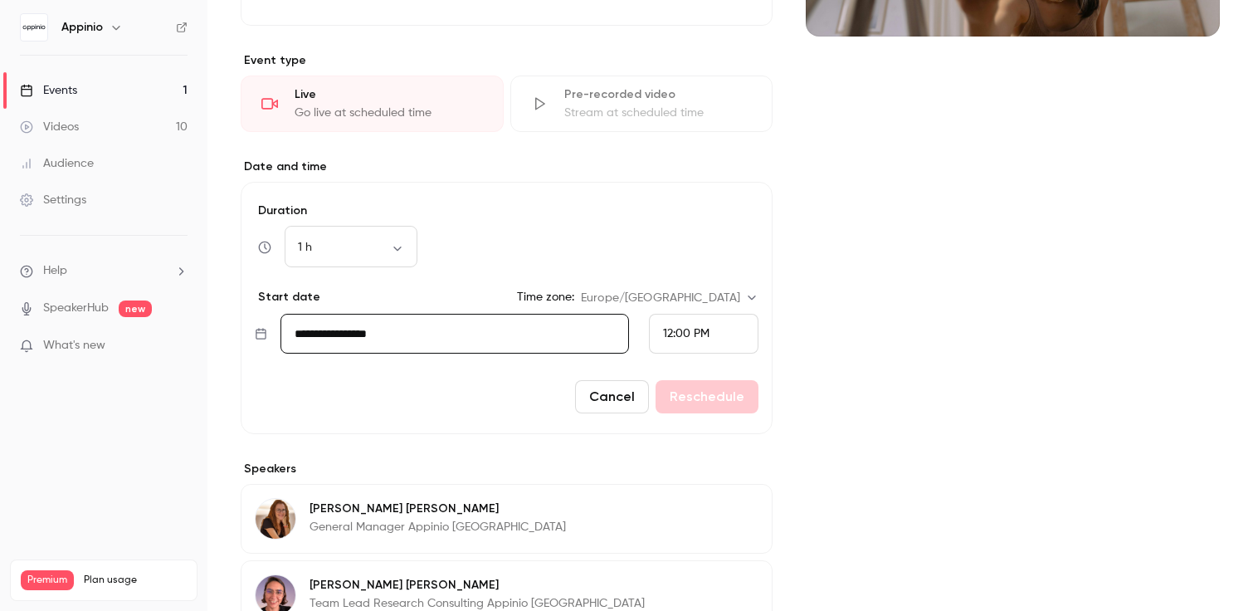
click at [696, 328] on span "12:00 PM" at bounding box center [686, 334] width 46 height 12
click at [714, 220] on li "12:15 PM" at bounding box center [704, 209] width 109 height 44
click at [587, 394] on button "Cancel" at bounding box center [612, 396] width 74 height 33
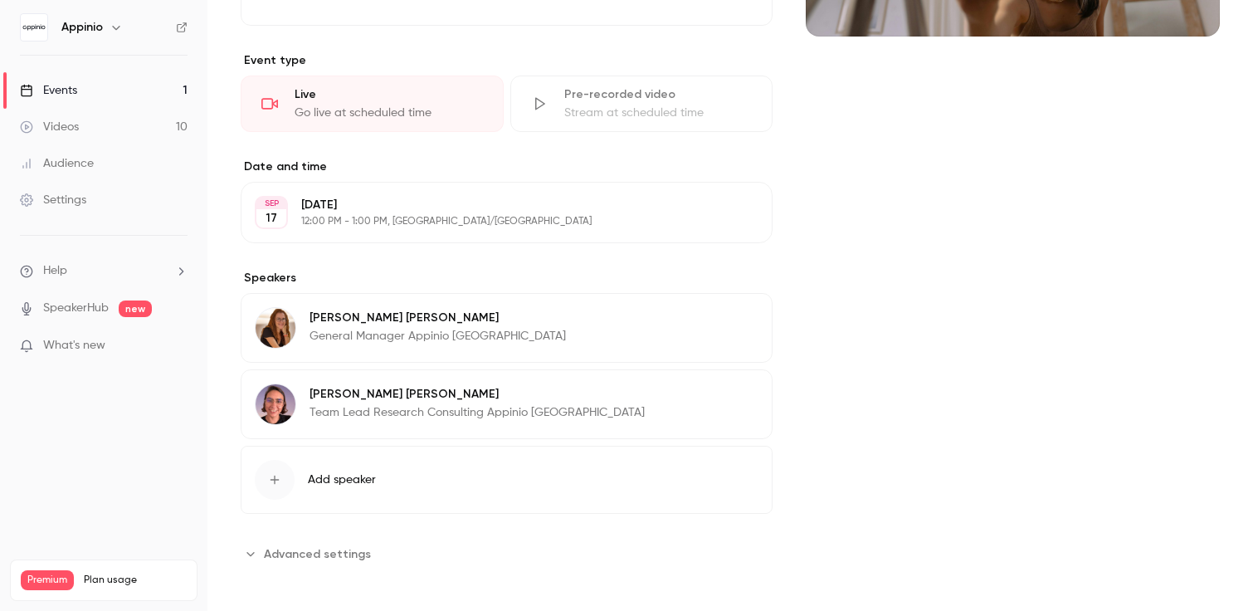
click at [631, 205] on p "[DATE]" at bounding box center [492, 205] width 383 height 17
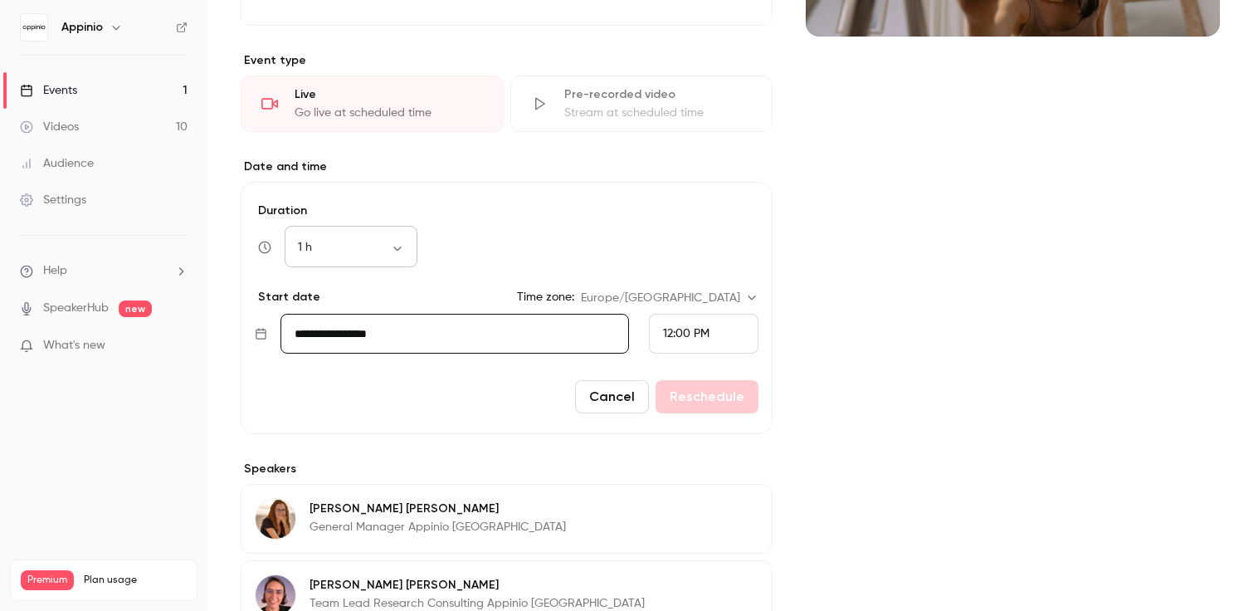
click at [379, 251] on body "Appinio Events 1 Videos 10 Audience Settings Help SpeakerHub new What's new Pre…" at bounding box center [626, 305] width 1253 height 611
click at [368, 314] on li "1 h 15 min" at bounding box center [351, 316] width 133 height 43
type input "**"
click at [710, 395] on button "Reschedule" at bounding box center [706, 396] width 103 height 33
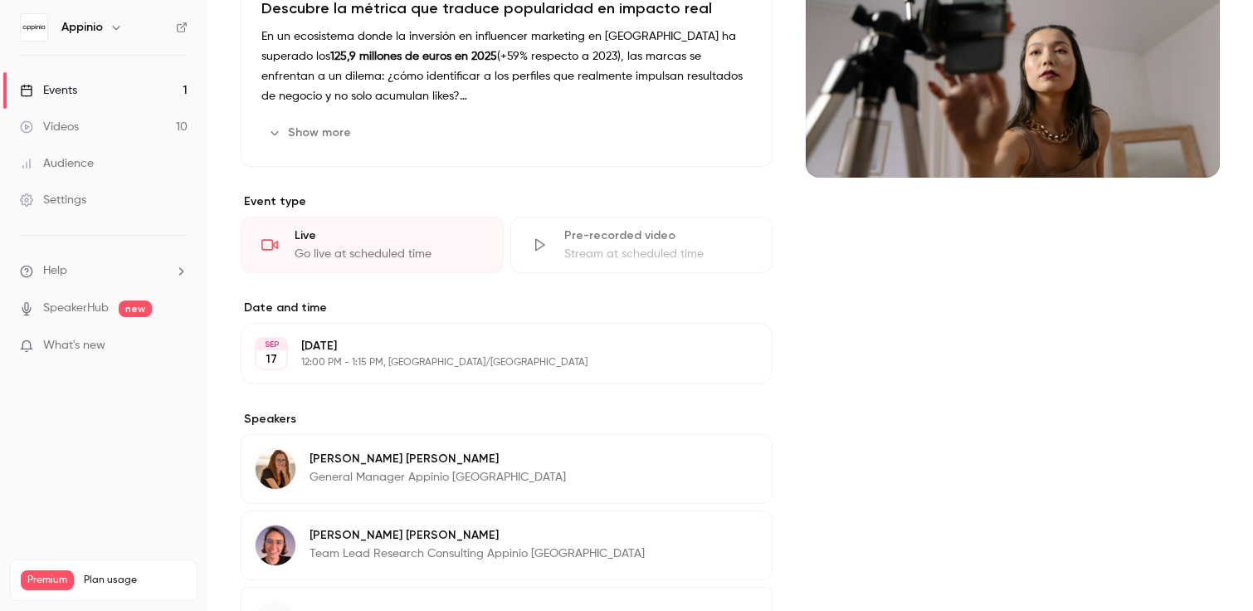
scroll to position [0, 0]
